Goal: Information Seeking & Learning: Check status

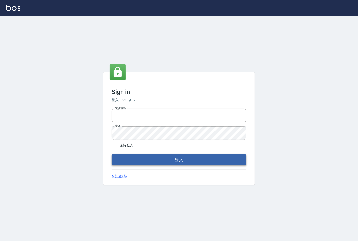
type input "25331148"
click at [204, 155] on button "登入" at bounding box center [179, 160] width 135 height 11
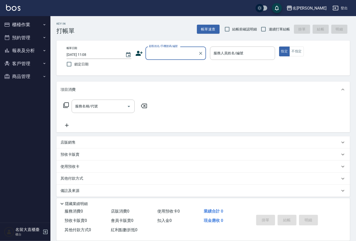
click at [20, 55] on button "報表及分析" at bounding box center [25, 50] width 46 height 13
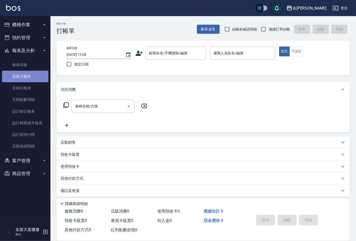
click at [25, 72] on link "店家日報表" at bounding box center [25, 77] width 46 height 12
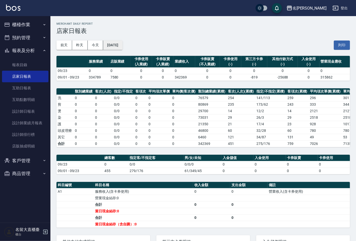
click at [121, 48] on button "[DATE]" at bounding box center [112, 45] width 19 height 9
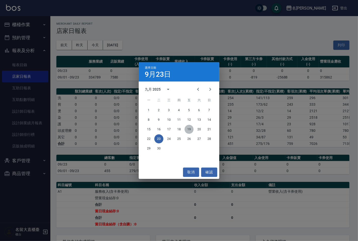
click at [188, 129] on button "19" at bounding box center [189, 129] width 9 height 9
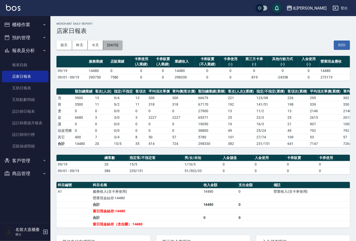
click at [108, 42] on button "[DATE]" at bounding box center [112, 45] width 19 height 9
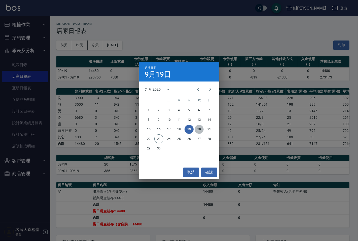
click at [203, 127] on button "20" at bounding box center [199, 129] width 9 height 9
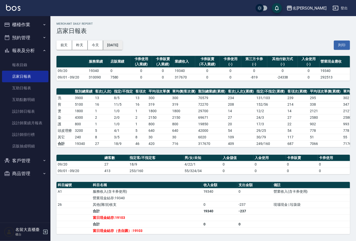
click at [120, 44] on button "[DATE]" at bounding box center [112, 45] width 19 height 9
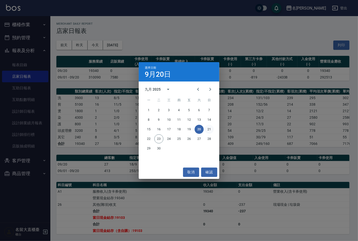
click at [206, 130] on button "21" at bounding box center [209, 129] width 9 height 9
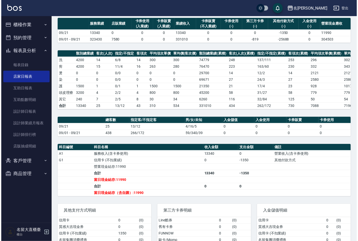
scroll to position [1, 0]
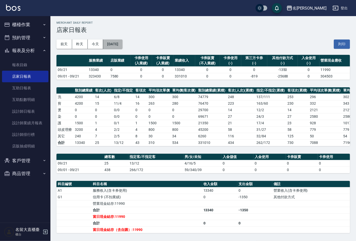
click at [116, 44] on button "[DATE]" at bounding box center [112, 44] width 19 height 9
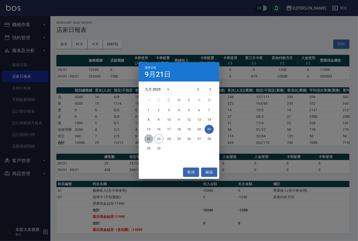
click at [151, 138] on button "22" at bounding box center [148, 139] width 9 height 9
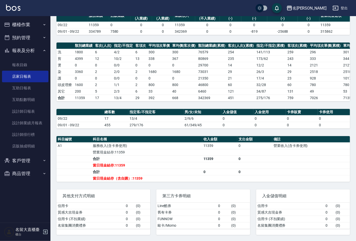
scroll to position [50, 0]
